Goal: Transaction & Acquisition: Download file/media

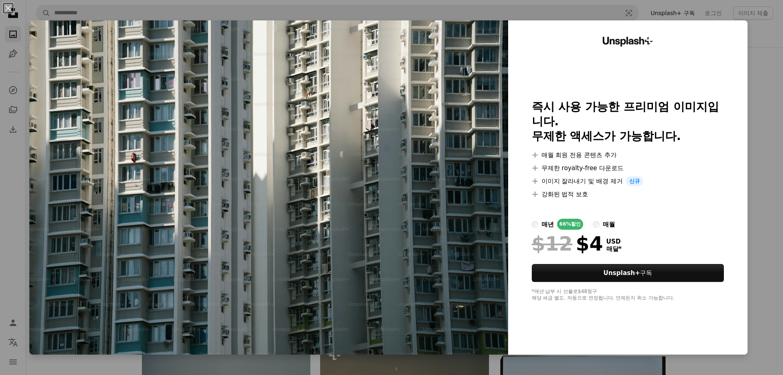
click at [481, 127] on img at bounding box center [268, 187] width 479 height 334
click at [13, 9] on button "An X shape" at bounding box center [8, 8] width 10 height 10
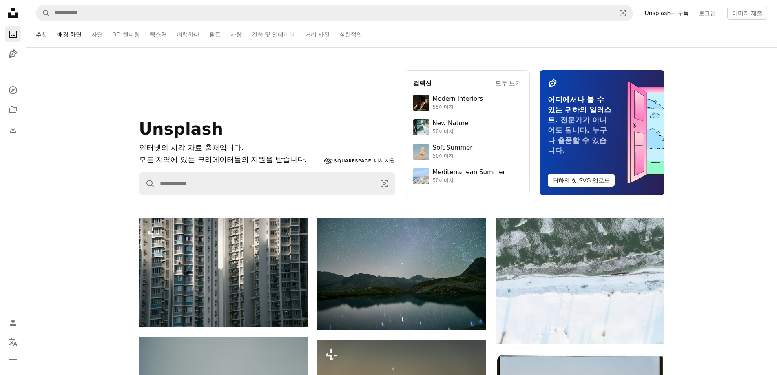
click at [79, 35] on link "배경 화면" at bounding box center [69, 34] width 24 height 26
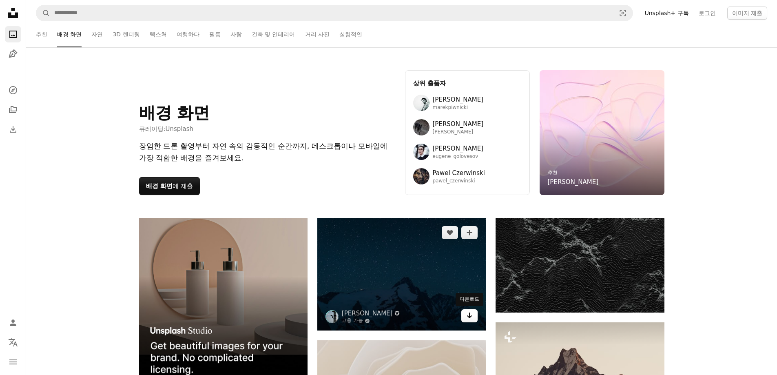
click at [472, 316] on icon "다운로드" at bounding box center [469, 315] width 5 height 6
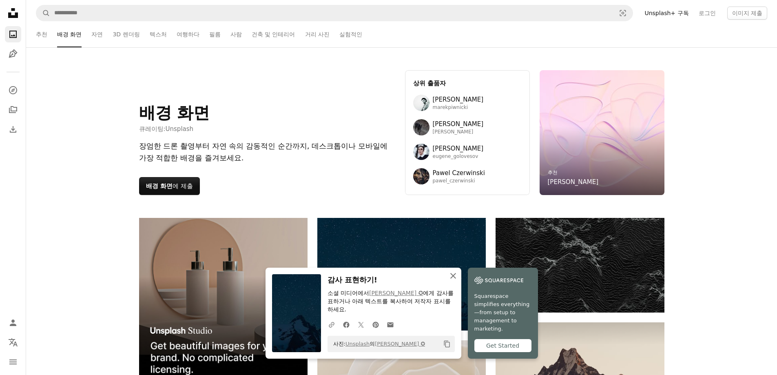
click at [455, 278] on icon "button" at bounding box center [453, 276] width 6 height 6
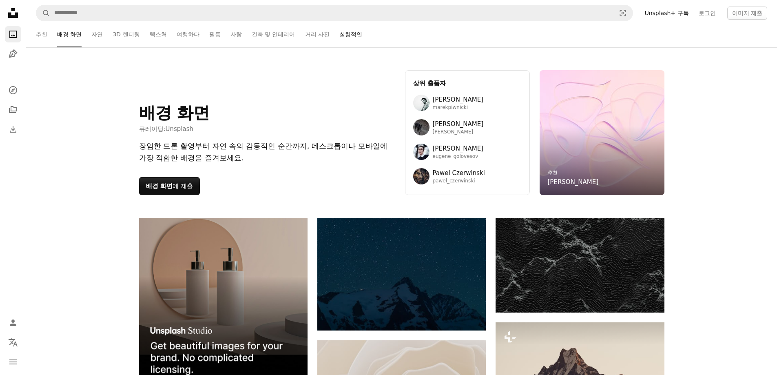
click at [346, 39] on link "실험적인" at bounding box center [350, 34] width 23 height 26
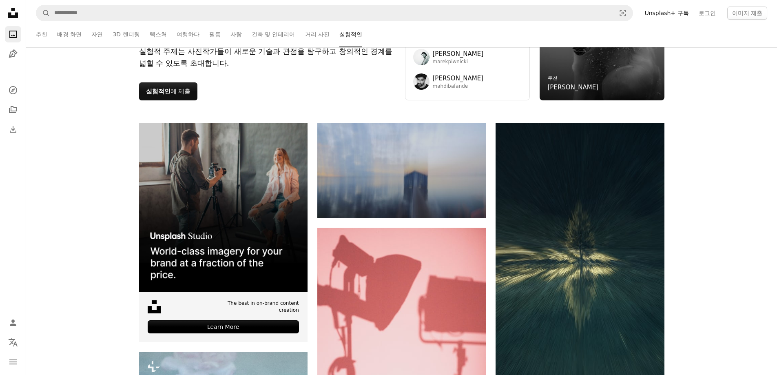
scroll to position [82, 0]
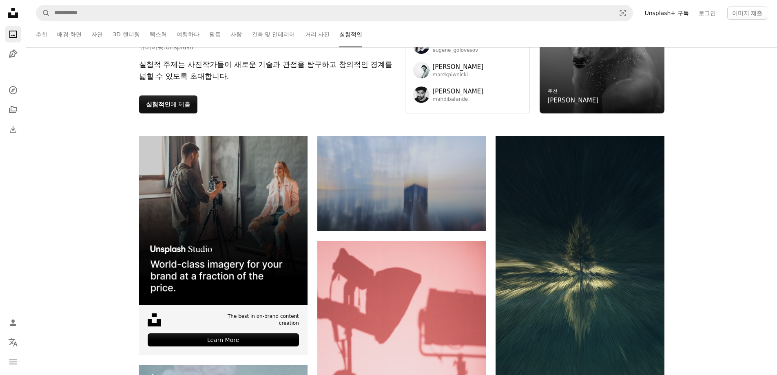
click at [103, 34] on ul "추천 배경 화면 자연 3D 렌더링 텍스처 여행하다 필름 사람 건축 및 인테리어 거리 사진 실험적인" at bounding box center [412, 34] width 710 height 26
click at [101, 34] on link "자연" at bounding box center [96, 34] width 11 height 26
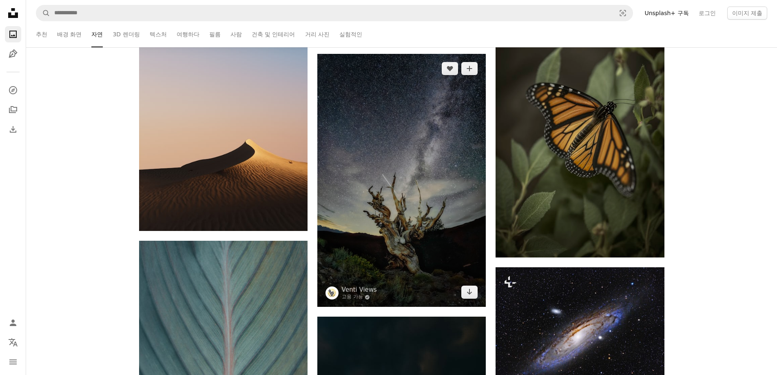
scroll to position [449, 0]
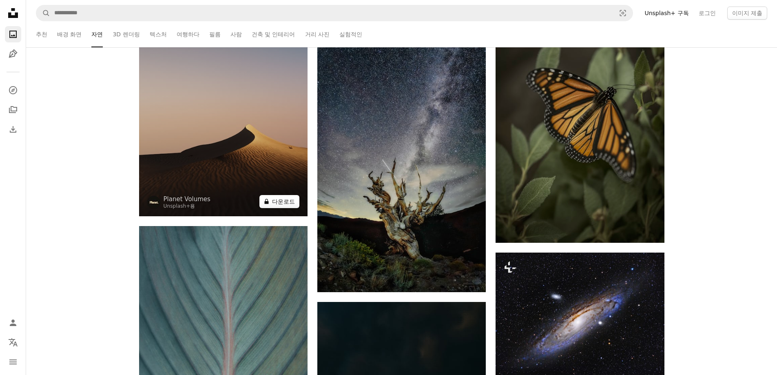
click at [282, 200] on button "A lock 다운로드" at bounding box center [279, 201] width 40 height 13
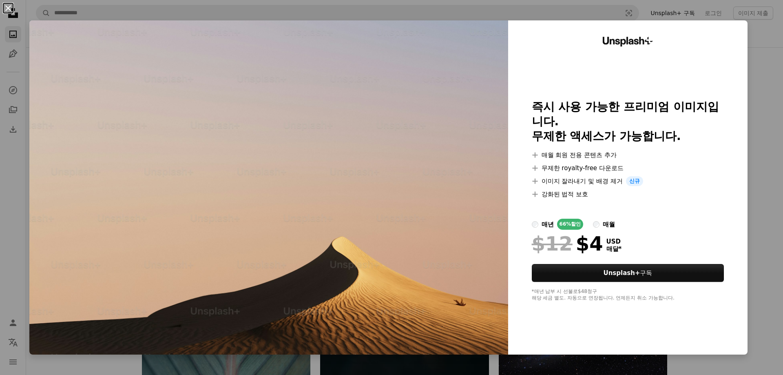
click at [9, 9] on button "An X shape" at bounding box center [8, 8] width 10 height 10
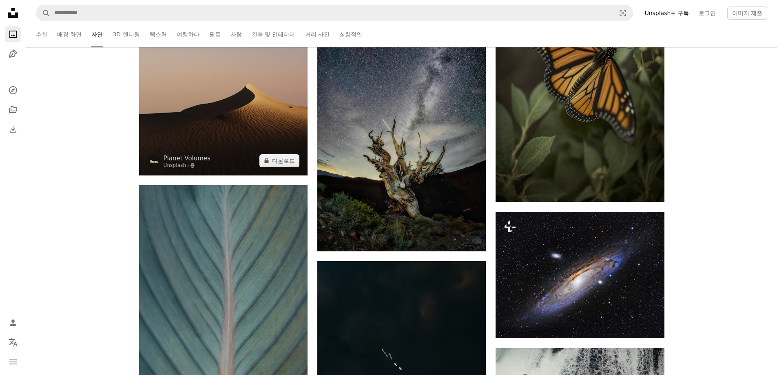
scroll to position [530, 0]
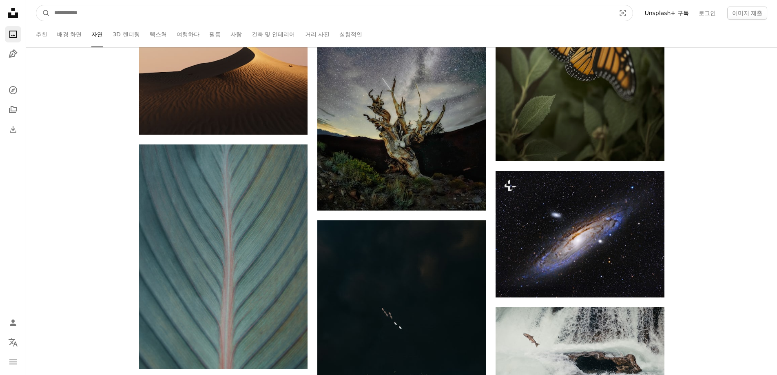
click at [219, 20] on input "사이트 전체에서 이미지 찾기" at bounding box center [331, 13] width 563 height 16
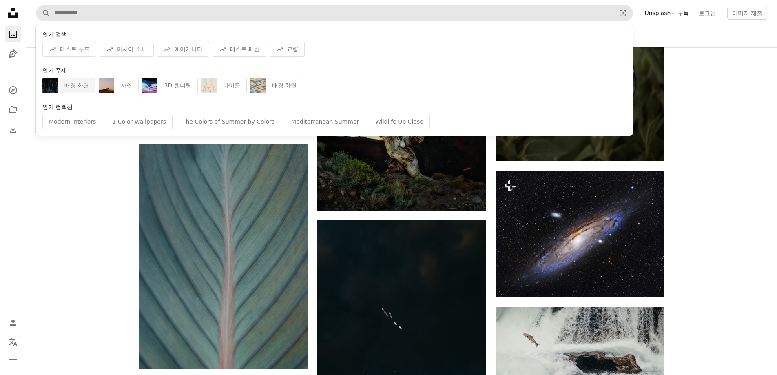
click at [78, 88] on div "배경 화면" at bounding box center [77, 86] width 38 height 16
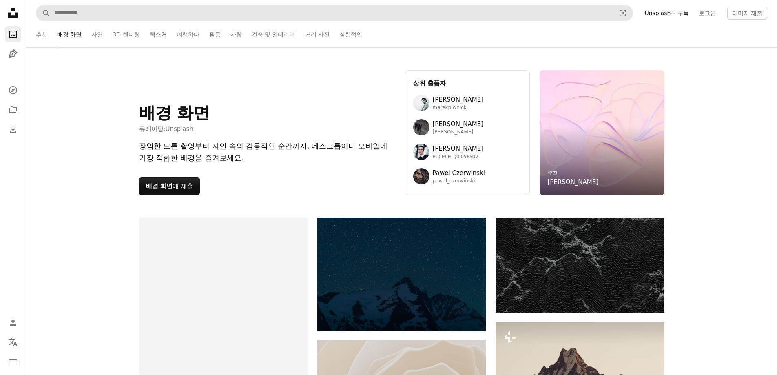
click at [383, 26] on ul "추천 배경 화면 자연 3D 렌더링 텍스처 여행하다 필름 사람 건축 및 인테리어 거리 사진 실험적인" at bounding box center [412, 34] width 710 height 26
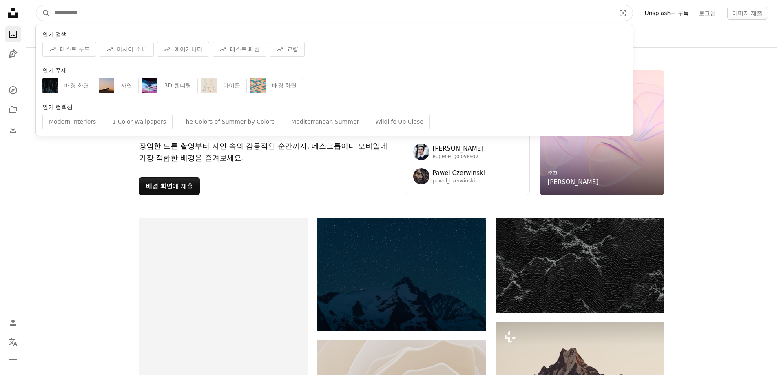
click at [381, 20] on form "A magnifying glass 인기 검색 A trend sign 패스트 푸드 A trend sign 아시아 소녀 A trend sign 에…" at bounding box center [334, 13] width 597 height 16
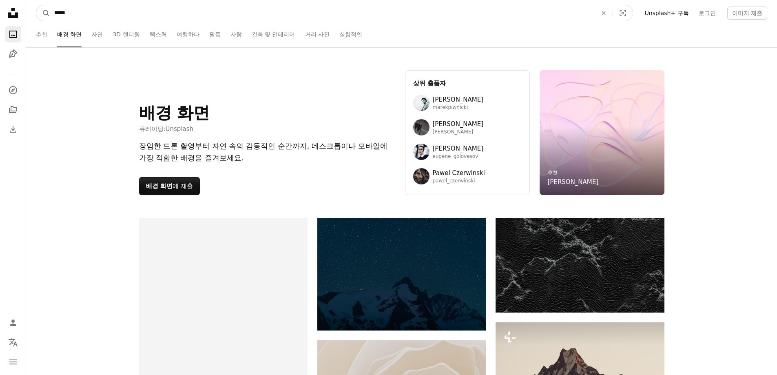
type input "*****"
click at [36, 5] on button "A magnifying glass" at bounding box center [43, 13] width 14 height 16
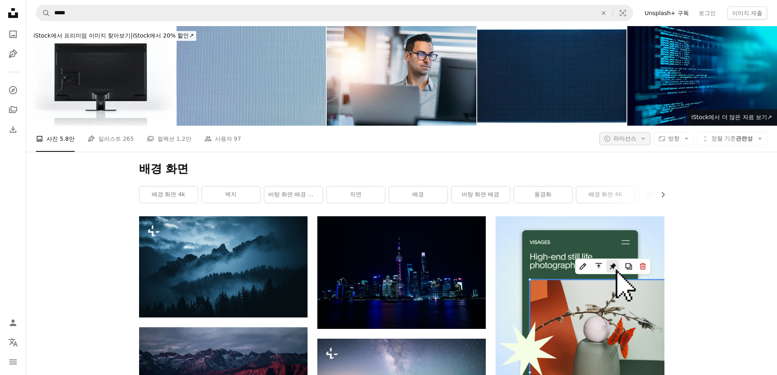
click at [630, 133] on button "A copyright icon © 라이선스 Arrow down" at bounding box center [624, 138] width 51 height 13
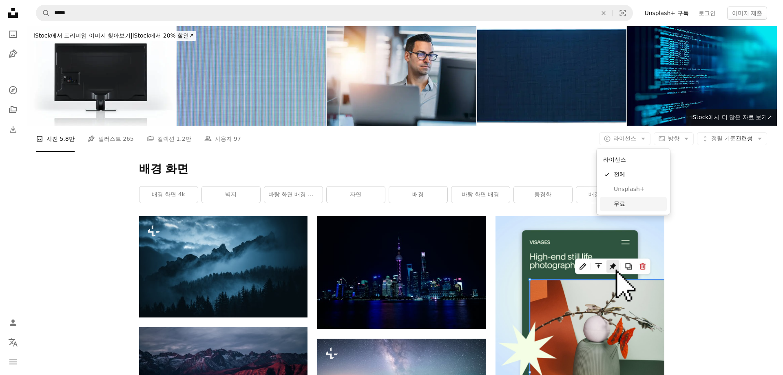
click at [634, 206] on span "무료" at bounding box center [639, 204] width 50 height 8
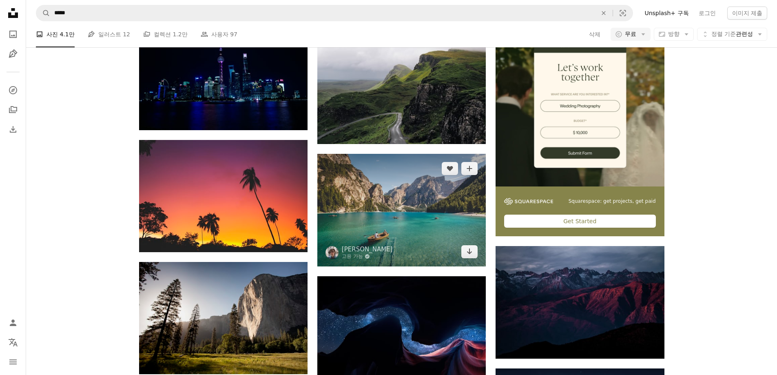
scroll to position [204, 0]
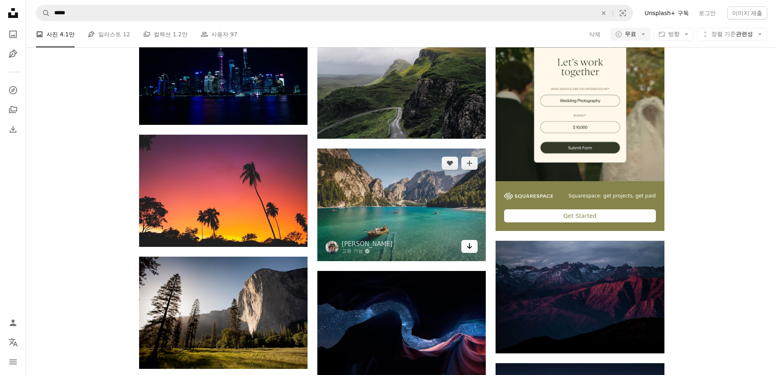
click at [465, 246] on link "Arrow pointing down" at bounding box center [469, 246] width 16 height 13
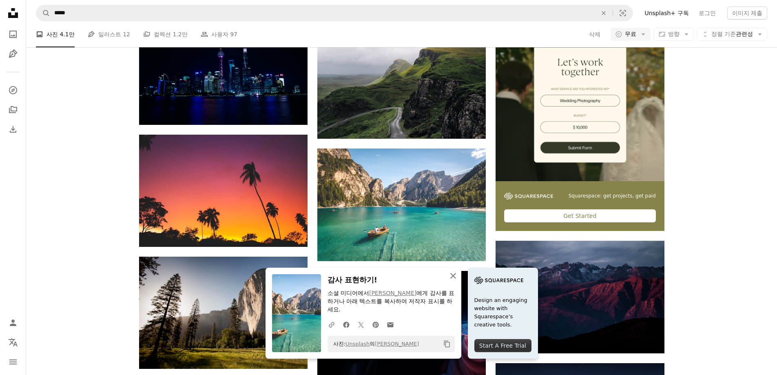
click at [454, 272] on icon "An X shape" at bounding box center [453, 276] width 10 height 10
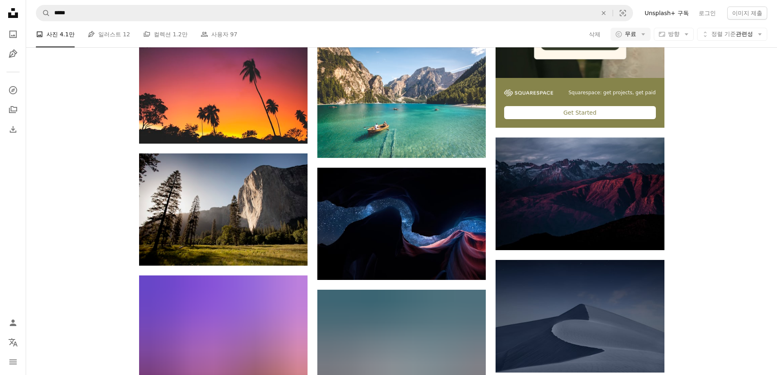
scroll to position [326, 0]
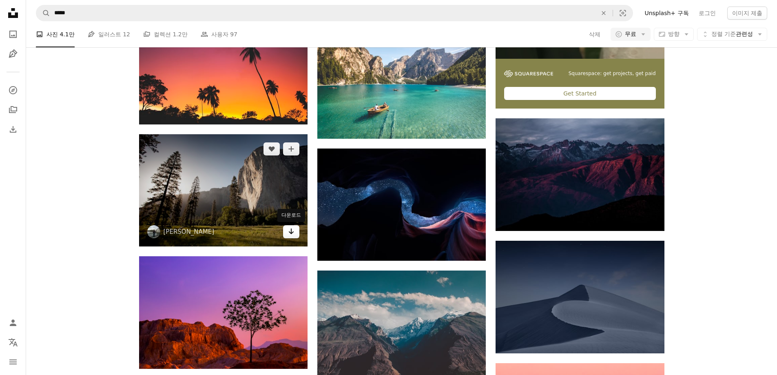
click at [294, 235] on icon "Arrow pointing down" at bounding box center [291, 231] width 7 height 10
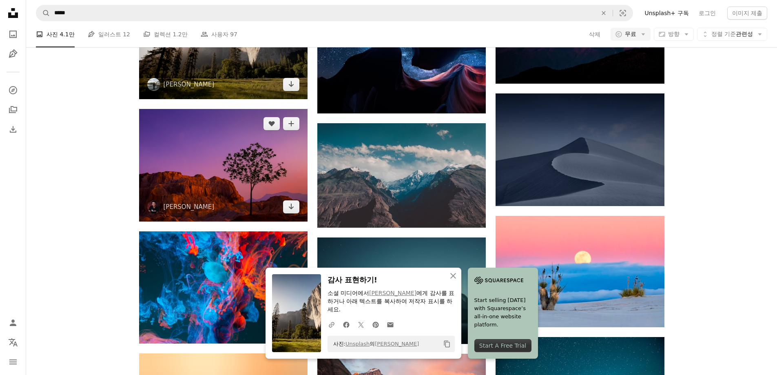
scroll to position [490, 0]
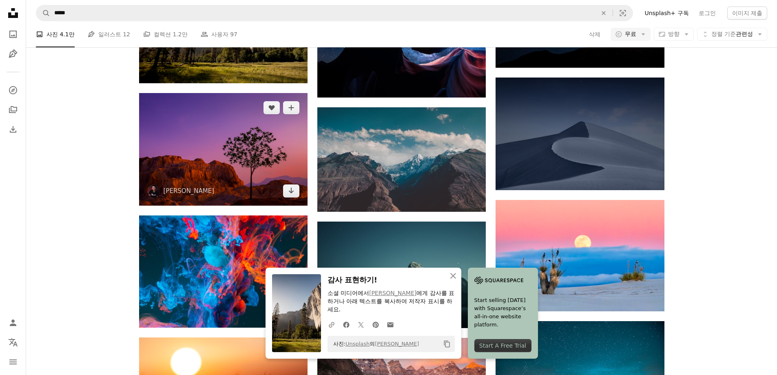
click at [293, 197] on img at bounding box center [223, 149] width 168 height 112
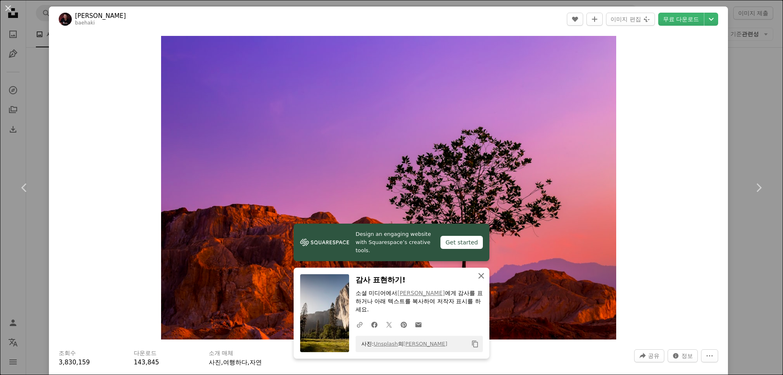
click at [473, 274] on button "An X shape 닫기" at bounding box center [481, 276] width 16 height 16
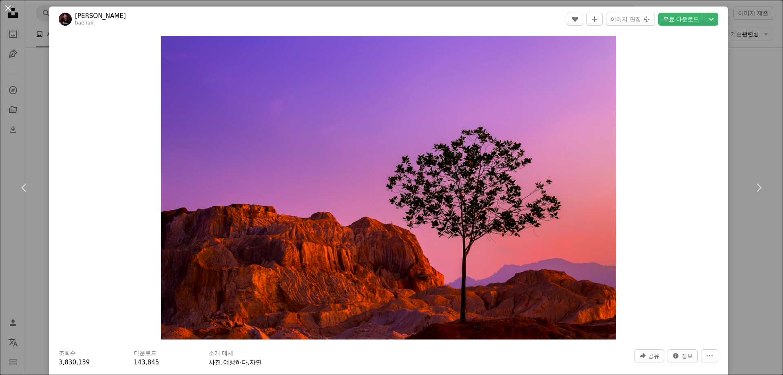
click at [8, 5] on button "An X shape" at bounding box center [8, 8] width 10 height 10
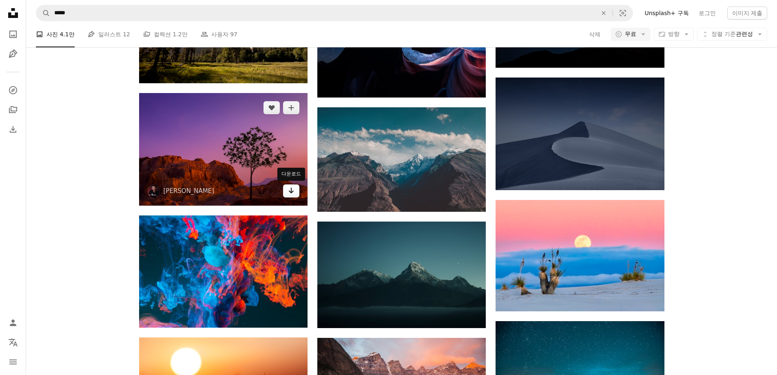
click at [289, 190] on icon "Arrow pointing down" at bounding box center [291, 191] width 7 height 10
